Goal: Find contact information: Find contact information

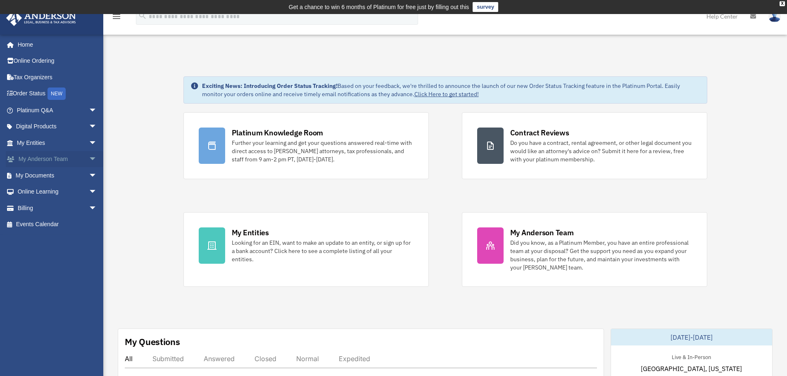
click at [67, 157] on link "My Anderson Team arrow_drop_down" at bounding box center [58, 159] width 104 height 17
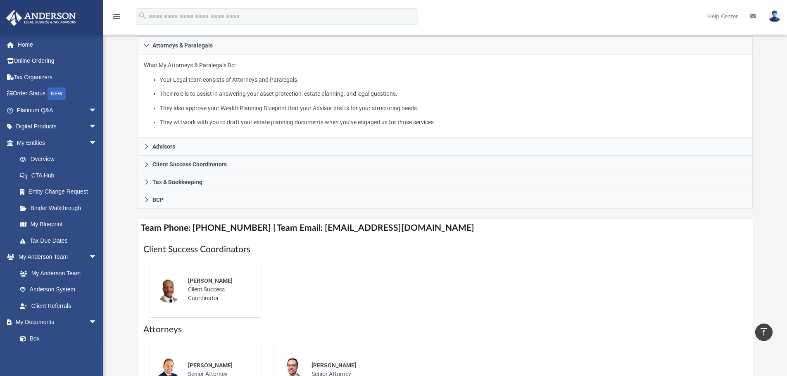
scroll to position [207, 0]
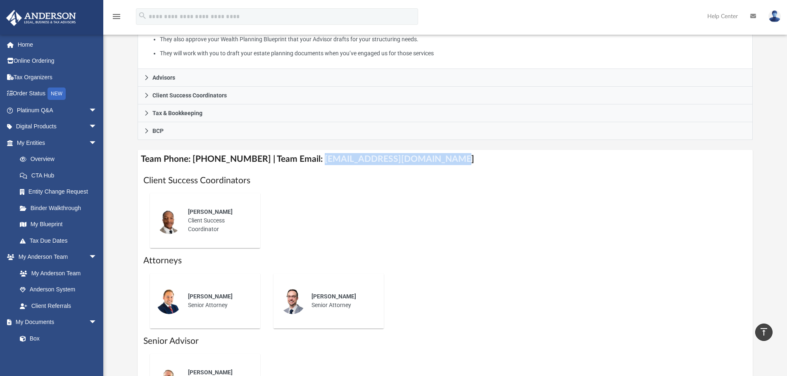
drag, startPoint x: 308, startPoint y: 160, endPoint x: 553, endPoint y: 167, distance: 245.1
click at [552, 168] on h4 "Team Phone: [PHONE_NUMBER] | Team Email: [EMAIL_ADDRESS][DOMAIN_NAME]" at bounding box center [445, 159] width 615 height 19
copy h4 "[EMAIL_ADDRESS][DOMAIN_NAME]"
